Goal: Subscribe to service/newsletter

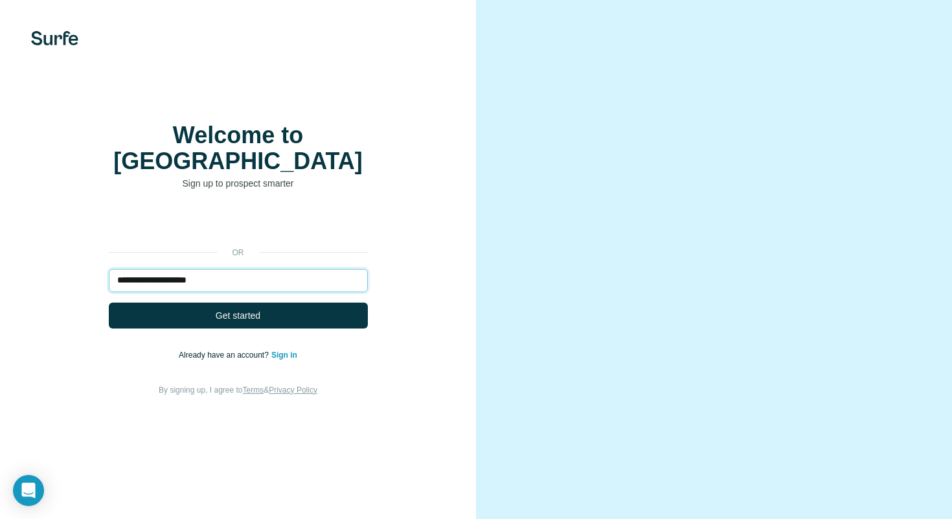
click at [249, 269] on input "**********" at bounding box center [238, 280] width 259 height 23
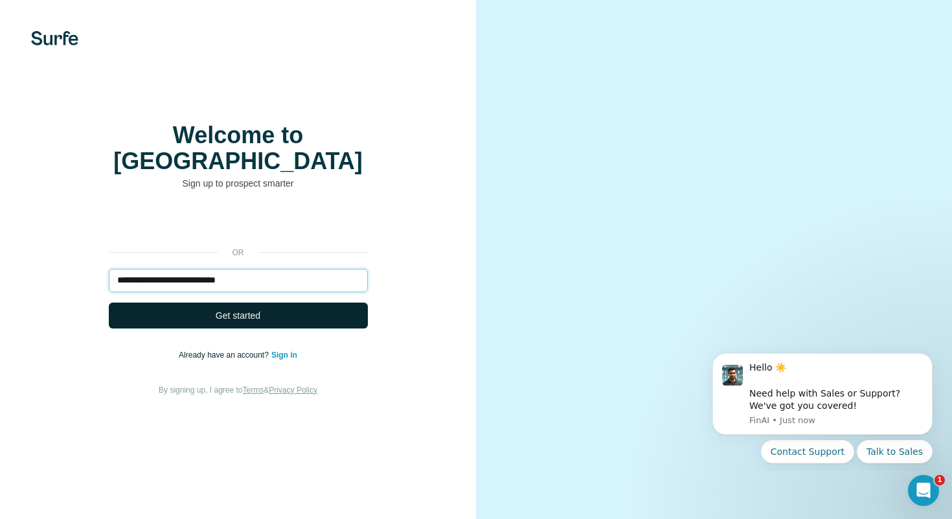
type input "**********"
click at [231, 309] on span "Get started" at bounding box center [238, 315] width 45 height 13
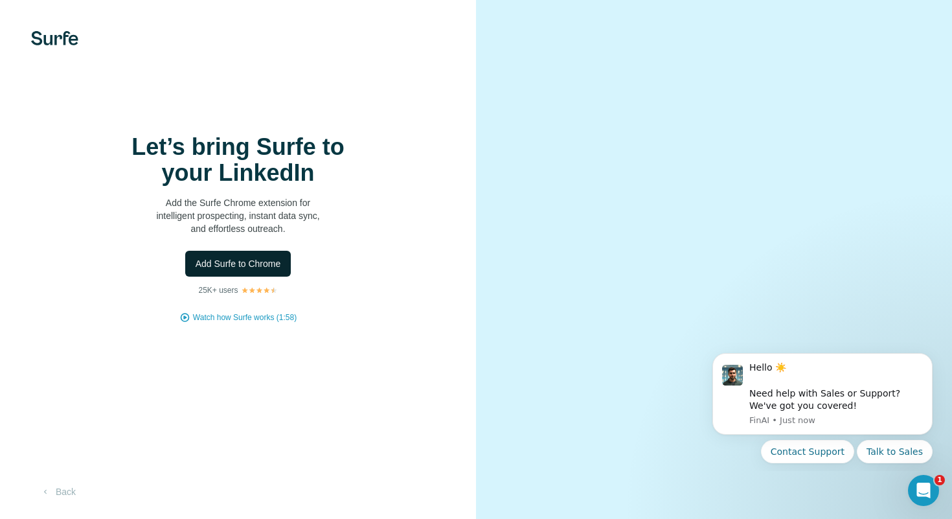
click at [265, 260] on span "Add Surfe to Chrome" at bounding box center [238, 263] width 85 height 13
